Goal: Complete application form: Complete application form

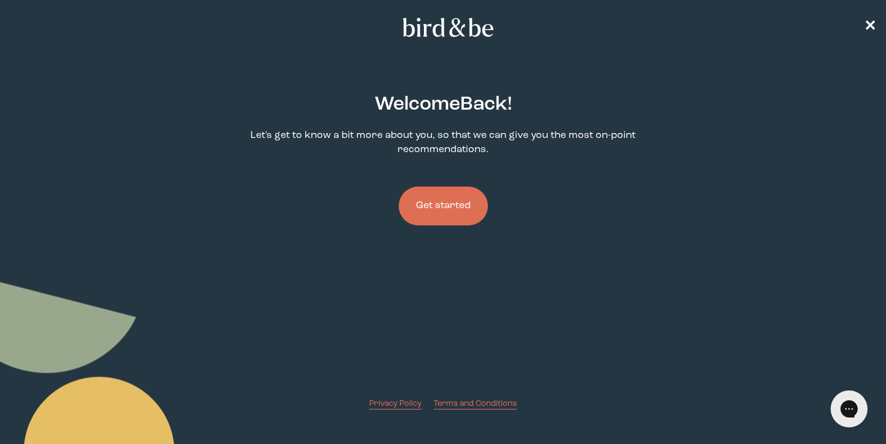
click at [461, 207] on button "Get started" at bounding box center [443, 205] width 89 height 39
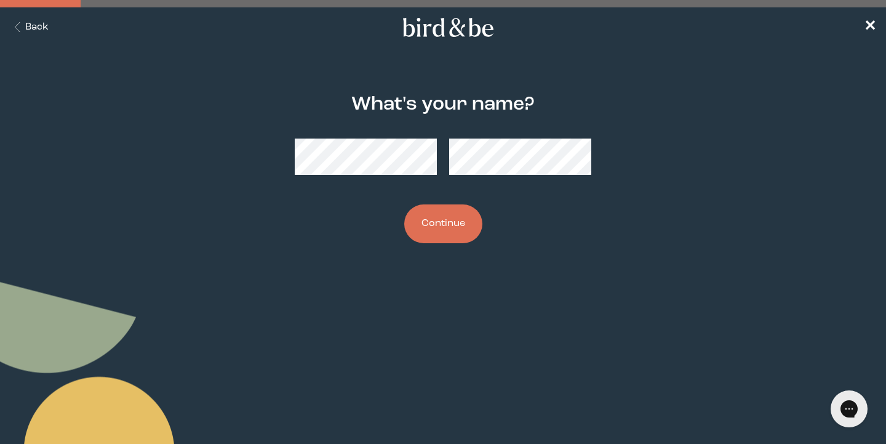
click at [450, 223] on button "Continue" at bounding box center [443, 223] width 78 height 39
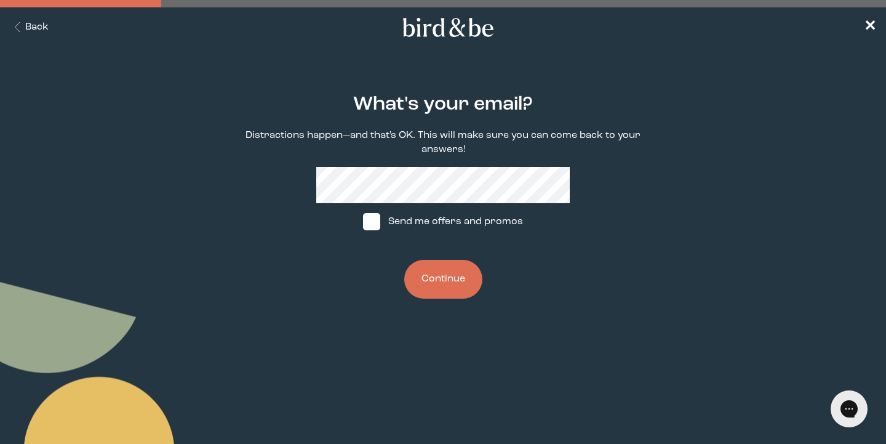
click at [434, 273] on button "Continue" at bounding box center [443, 279] width 78 height 39
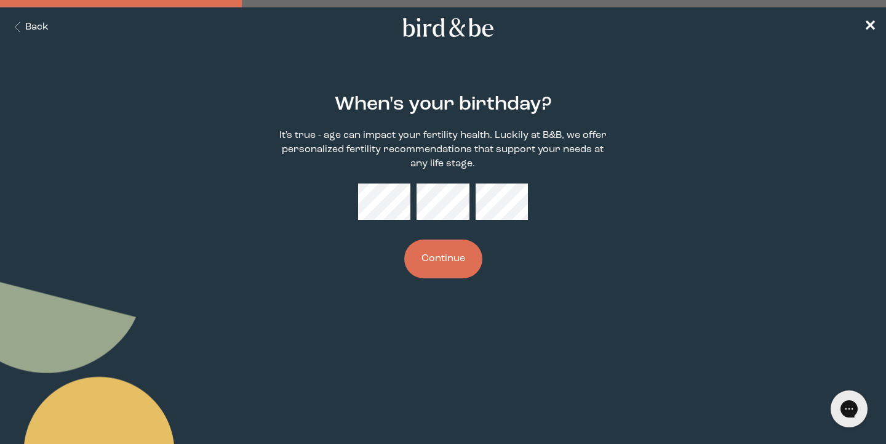
click at [442, 256] on button "Continue" at bounding box center [443, 258] width 78 height 39
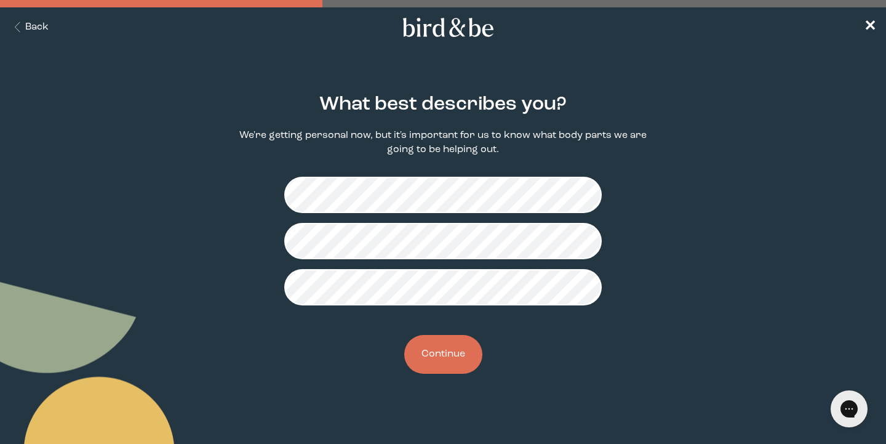
click at [449, 356] on button "Continue" at bounding box center [443, 354] width 78 height 39
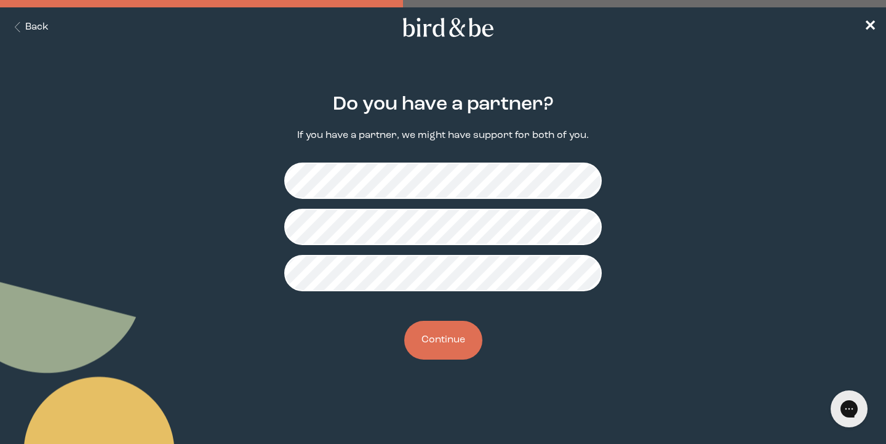
click at [446, 340] on button "Continue" at bounding box center [443, 340] width 78 height 39
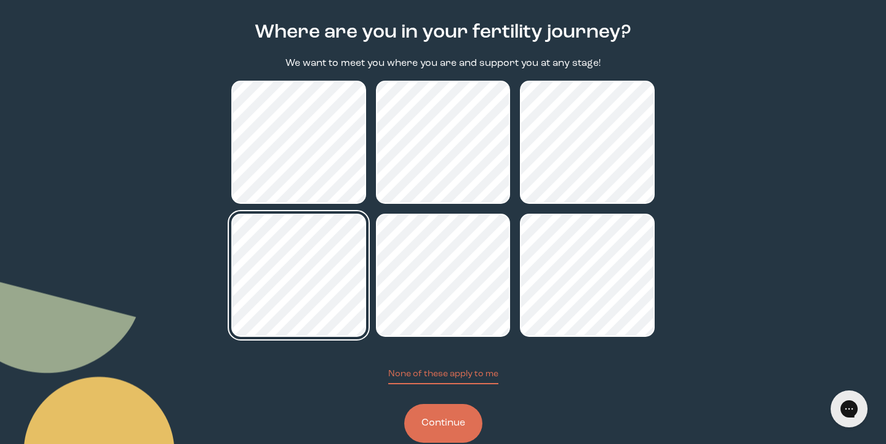
scroll to position [98, 0]
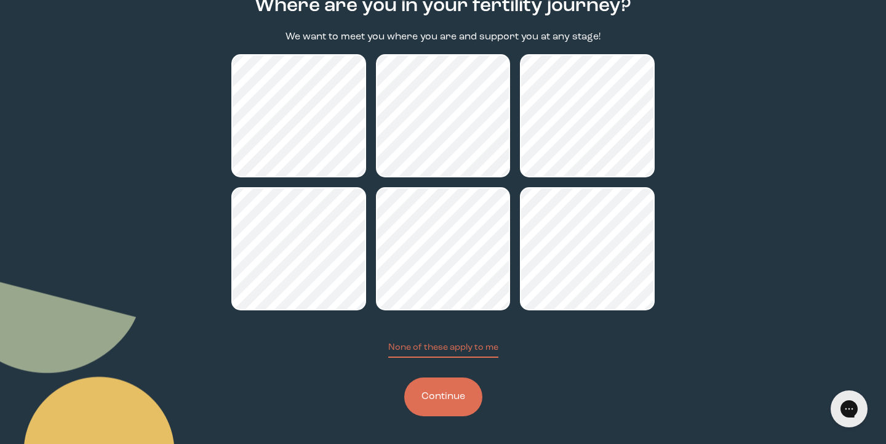
click at [450, 396] on button "Continue" at bounding box center [443, 396] width 78 height 39
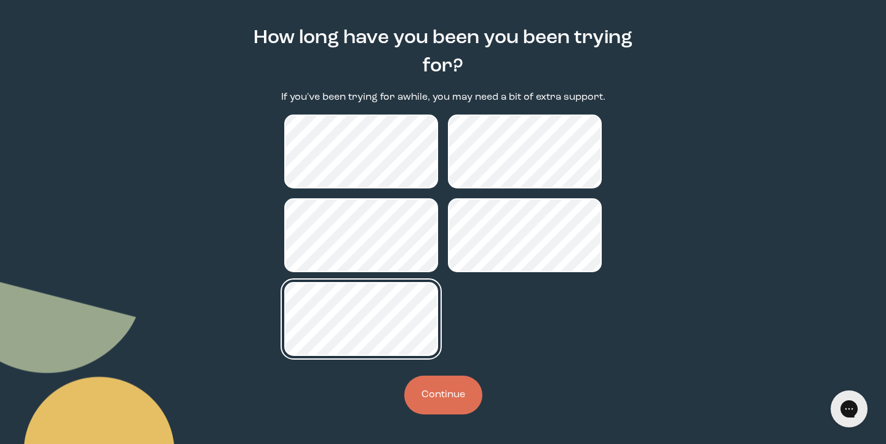
scroll to position [66, 0]
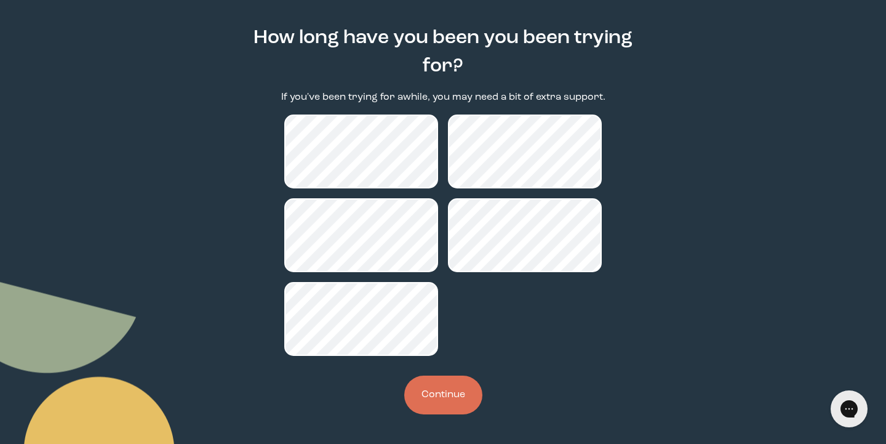
click at [462, 401] on button "Continue" at bounding box center [443, 394] width 78 height 39
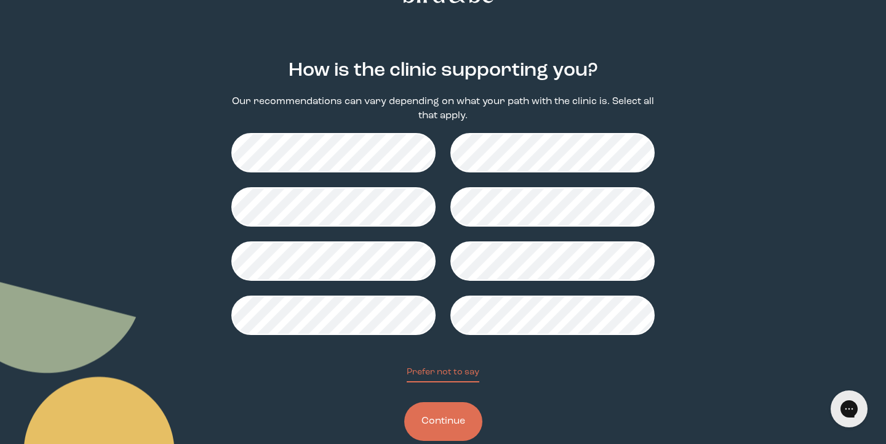
scroll to position [40, 0]
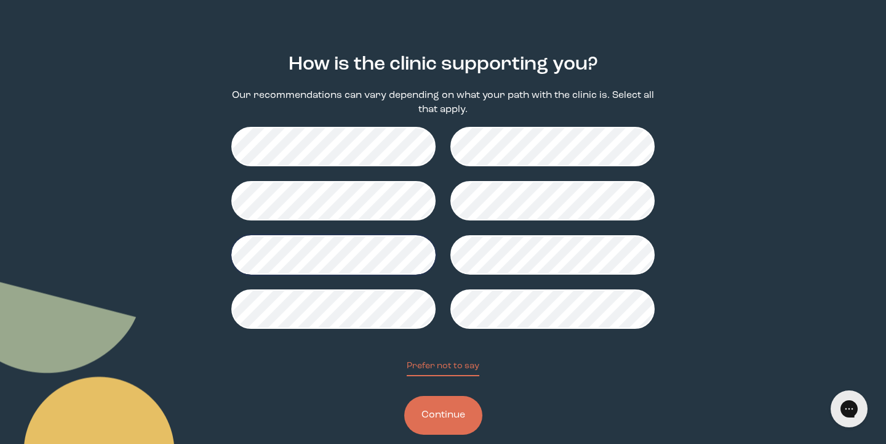
click at [431, 409] on button "Continue" at bounding box center [443, 415] width 78 height 39
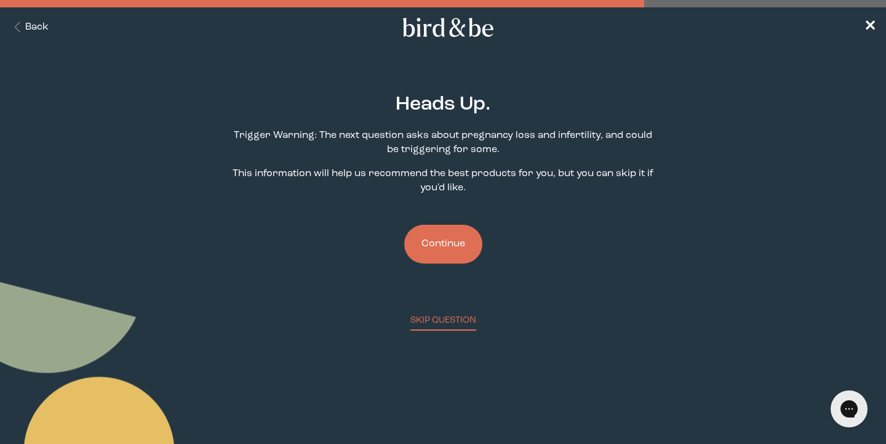
click at [453, 239] on button "Continue" at bounding box center [443, 244] width 78 height 39
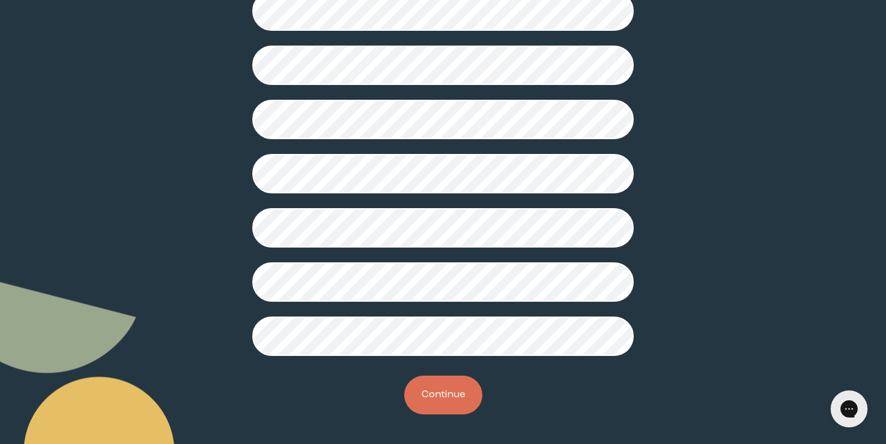
scroll to position [326, 0]
click at [446, 404] on button "Continue" at bounding box center [443, 394] width 78 height 39
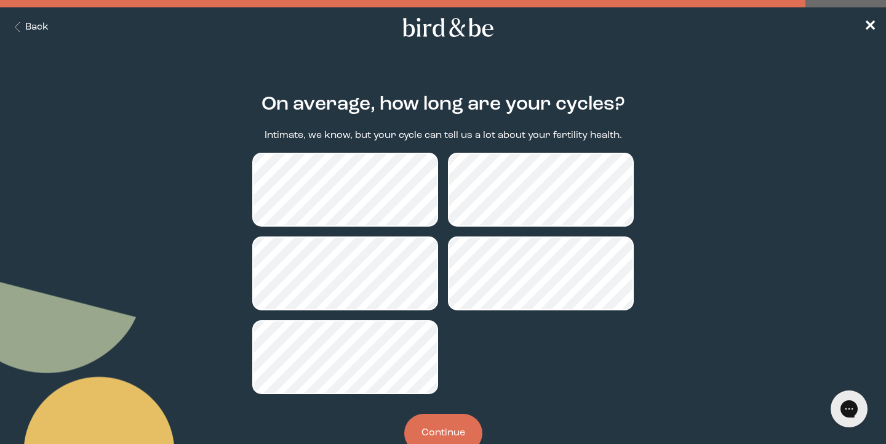
click at [455, 427] on button "Continue" at bounding box center [443, 432] width 78 height 39
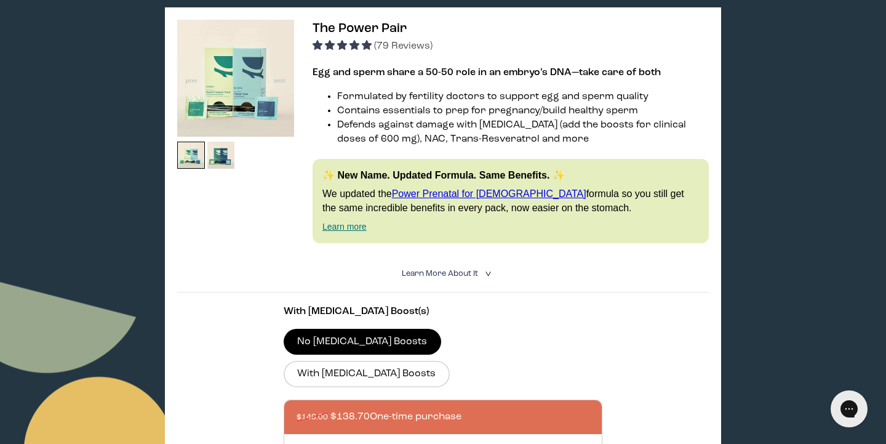
scroll to position [212, 0]
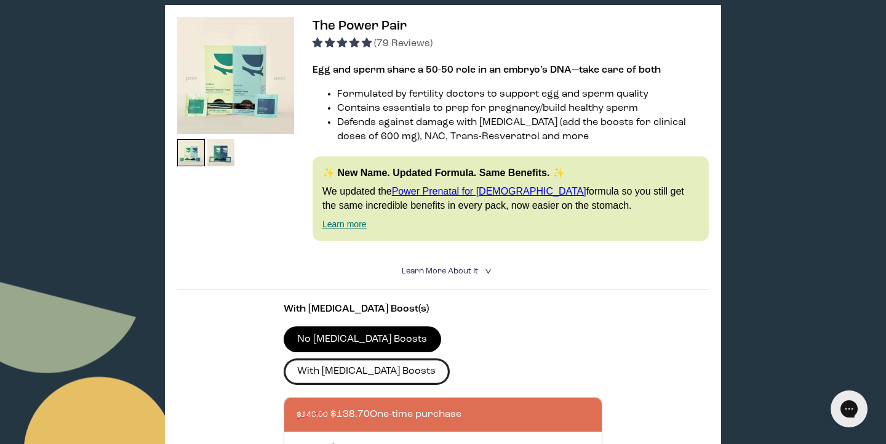
click at [450, 358] on label "With [MEDICAL_DATA] Boosts" at bounding box center [367, 371] width 166 height 26
click at [0, 0] on input "With [MEDICAL_DATA] Boosts" at bounding box center [0, 0] width 0 height 0
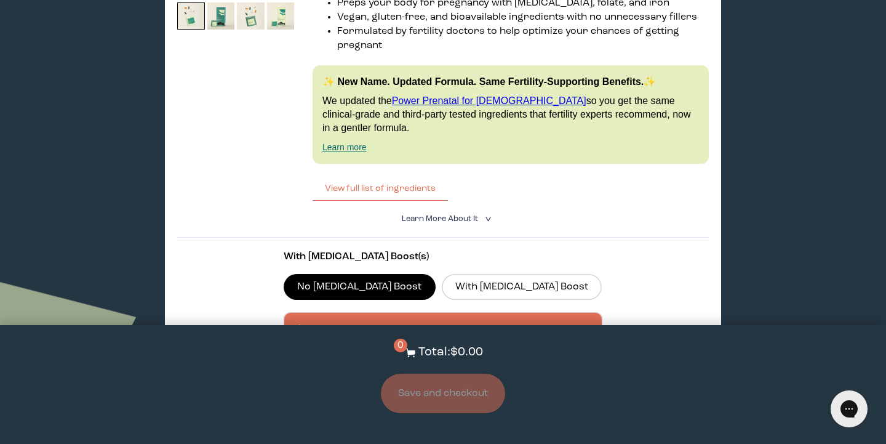
scroll to position [2083, 1]
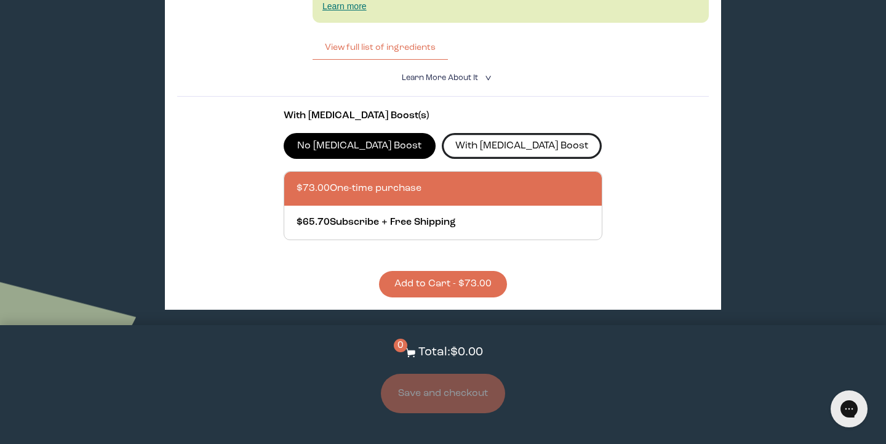
click at [464, 133] on label "With [MEDICAL_DATA] Boost" at bounding box center [522, 146] width 161 height 26
click at [0, 0] on input "With [MEDICAL_DATA] Boost" at bounding box center [0, 0] width 0 height 0
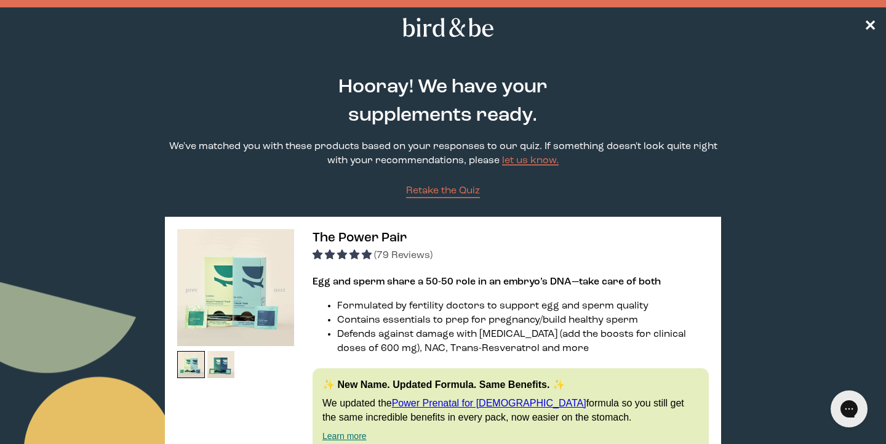
scroll to position [0, 0]
click at [866, 24] on span "✕" at bounding box center [870, 27] width 12 height 15
